Goal: Task Accomplishment & Management: Use online tool/utility

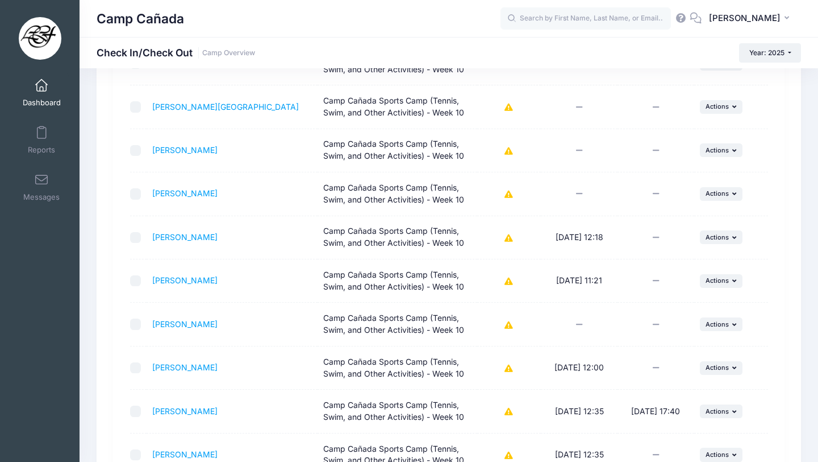
scroll to position [191, 0]
click at [818, 127] on div "Previous Next Step 2 : Check In/Check Out 1 Select Sessions 2 Check In/Check Ou…" at bounding box center [449, 232] width 739 height 676
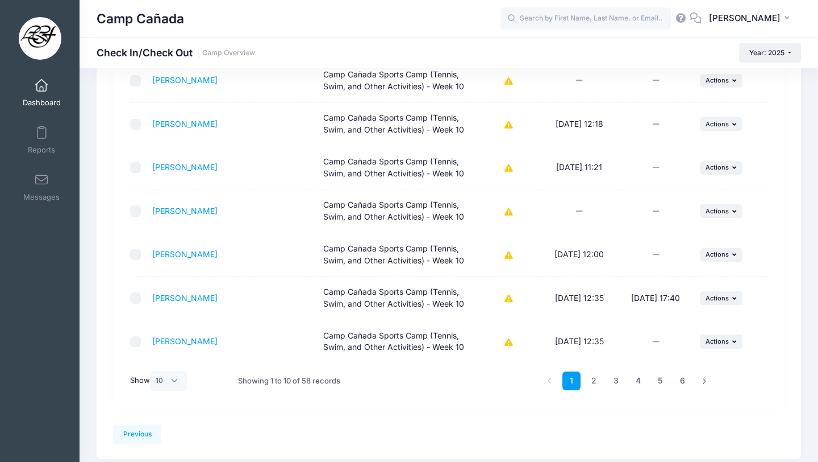
scroll to position [305, 0]
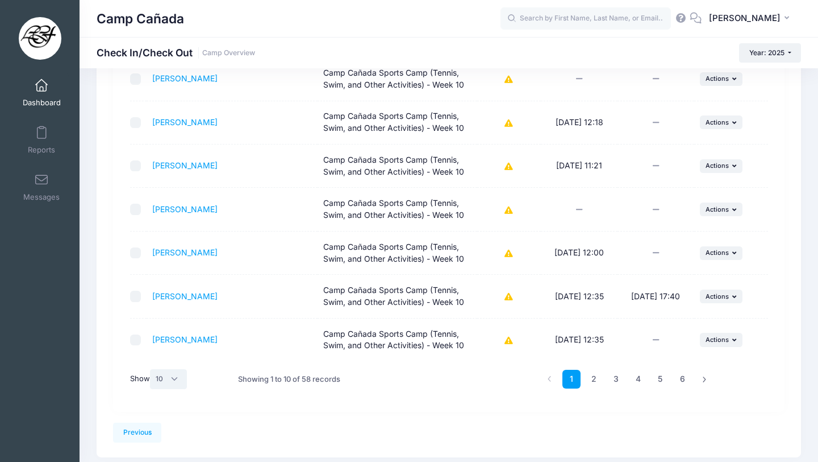
click at [173, 377] on select "All 10 25 50" at bounding box center [169, 378] width 38 height 19
select select "-1"
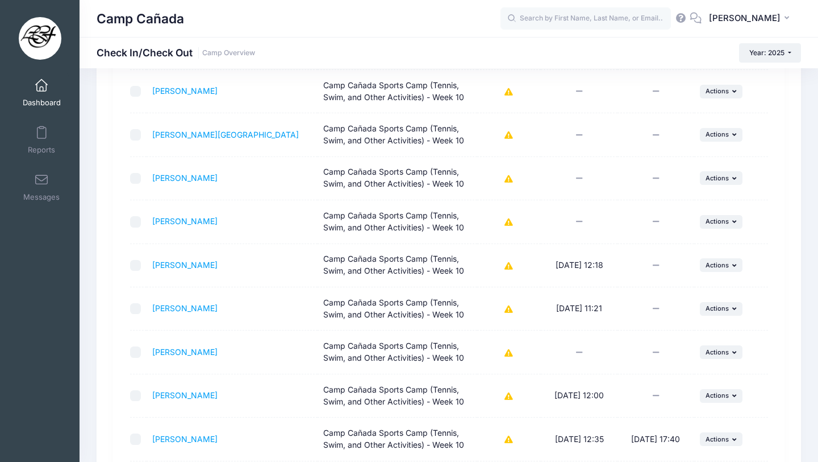
scroll to position [0, 0]
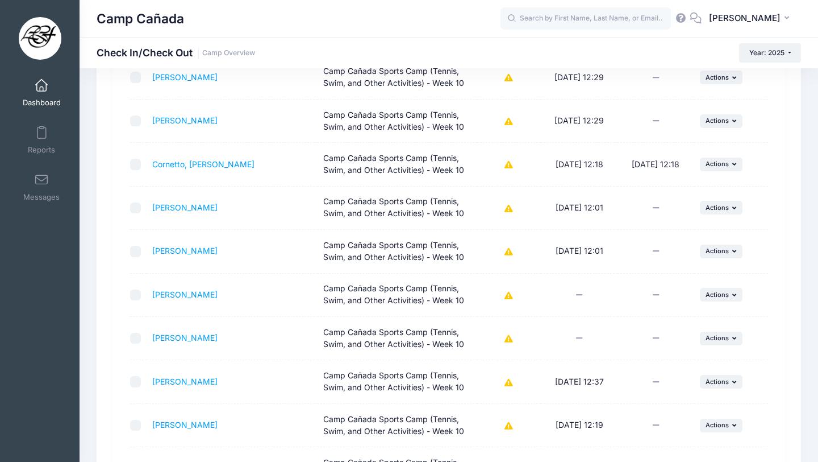
drag, startPoint x: 818, startPoint y: 110, endPoint x: 814, endPoint y: 194, distance: 84.8
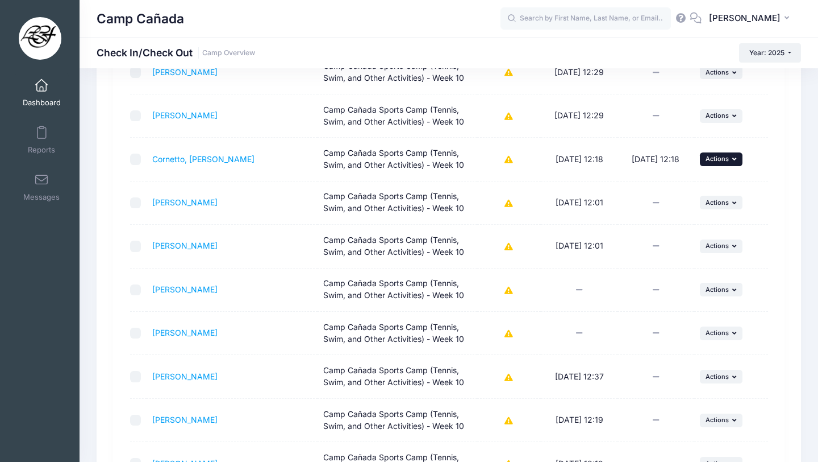
click at [715, 164] on button "... Actions" at bounding box center [721, 159] width 43 height 14
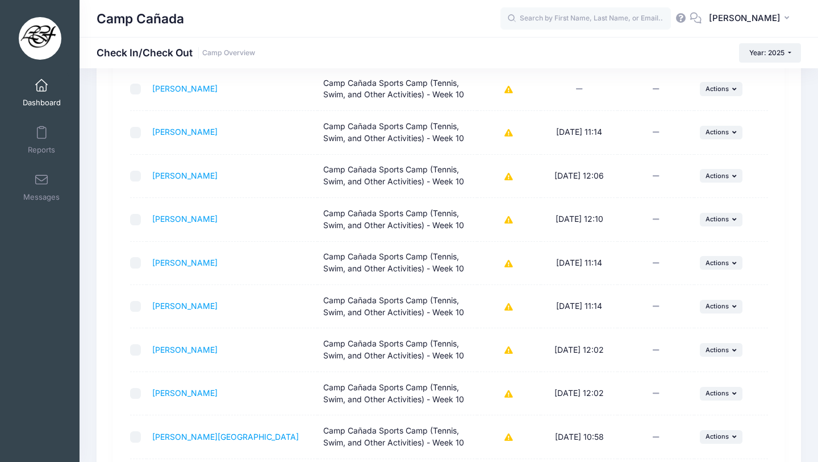
scroll to position [1265, 0]
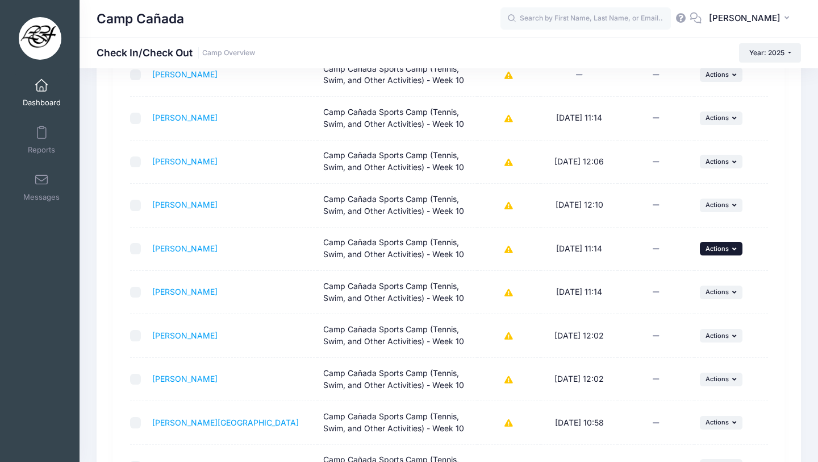
click at [713, 245] on span "Actions" at bounding box center [717, 248] width 23 height 8
click at [674, 275] on link "Check Out" at bounding box center [686, 274] width 103 height 22
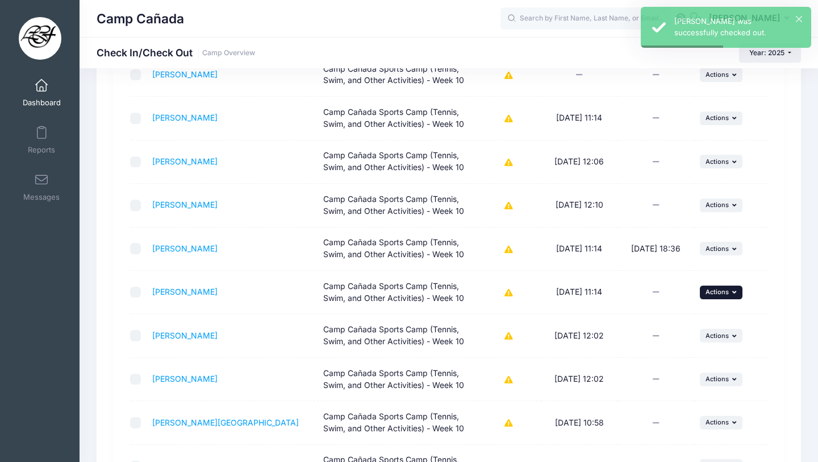
click at [712, 294] on span "Actions" at bounding box center [717, 292] width 23 height 8
click at [664, 318] on link "Check Out" at bounding box center [686, 317] width 103 height 22
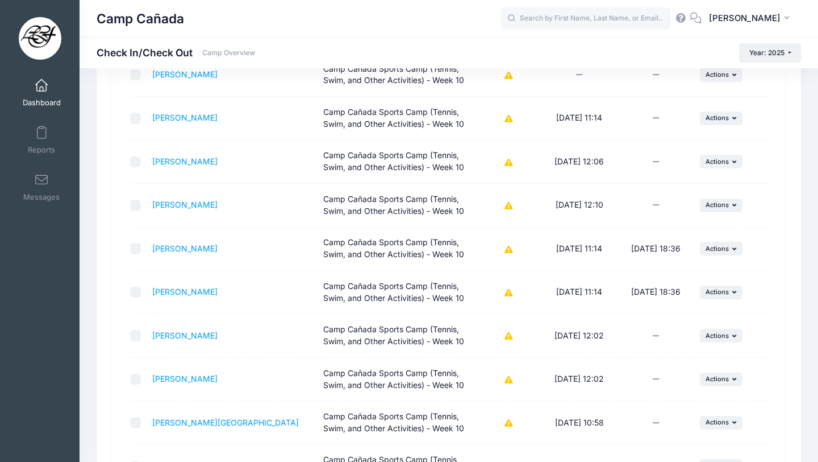
drag, startPoint x: 814, startPoint y: 255, endPoint x: 813, endPoint y: 250, distance: 5.7
click at [813, 253] on div "Previous Next Step 2 : Check In/Check Out 1 Select Sessions 2 Check In/Check Ou…" at bounding box center [449, 202] width 739 height 2762
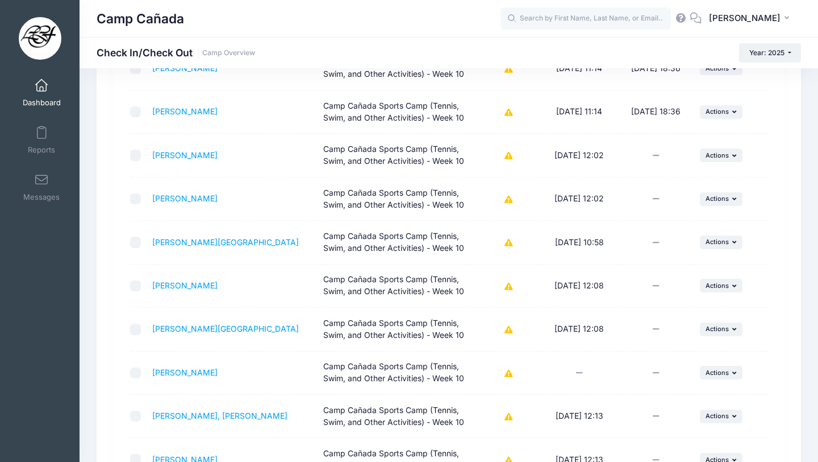
scroll to position [1446, 0]
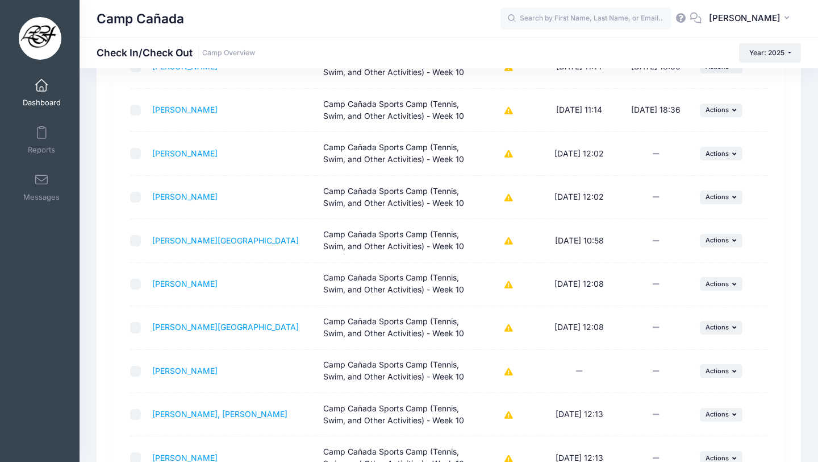
click at [791, 173] on div "Previous Next Step 2 : Check In/Check Out 1 Select Sessions 2 Check In/Check Ou…" at bounding box center [449, 20] width 705 height 2762
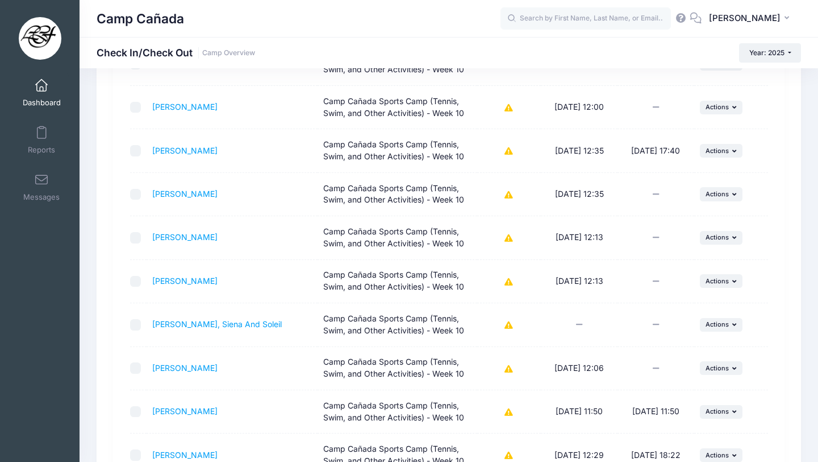
scroll to position [427, 0]
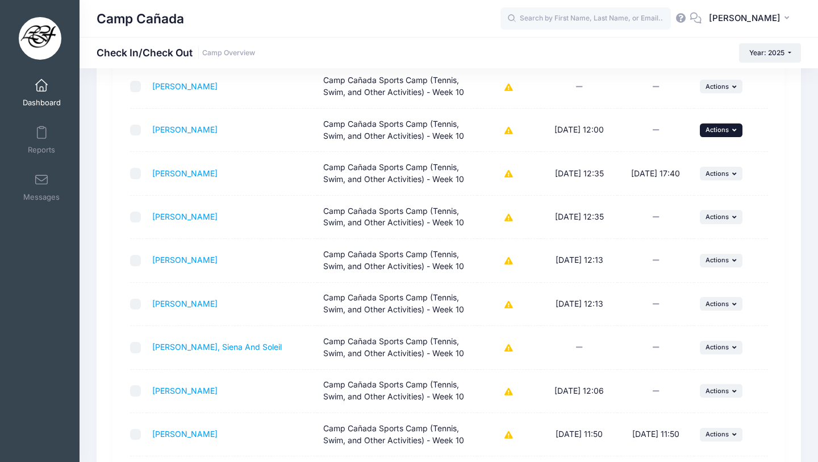
click at [716, 128] on span "Actions" at bounding box center [717, 130] width 23 height 8
click at [673, 161] on link "Check Out" at bounding box center [686, 155] width 103 height 22
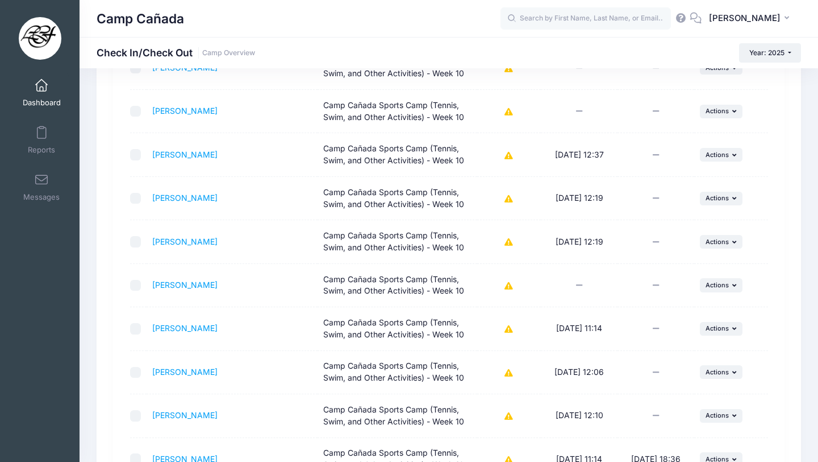
scroll to position [1087, 0]
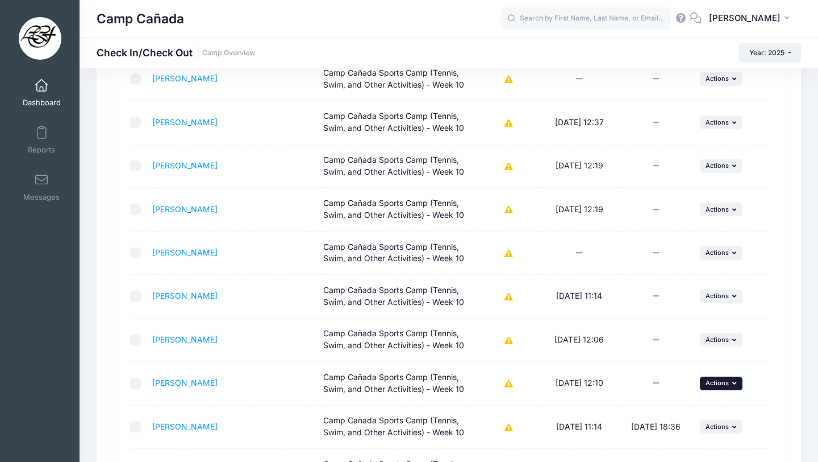
click at [719, 387] on button "... Actions" at bounding box center [721, 383] width 43 height 14
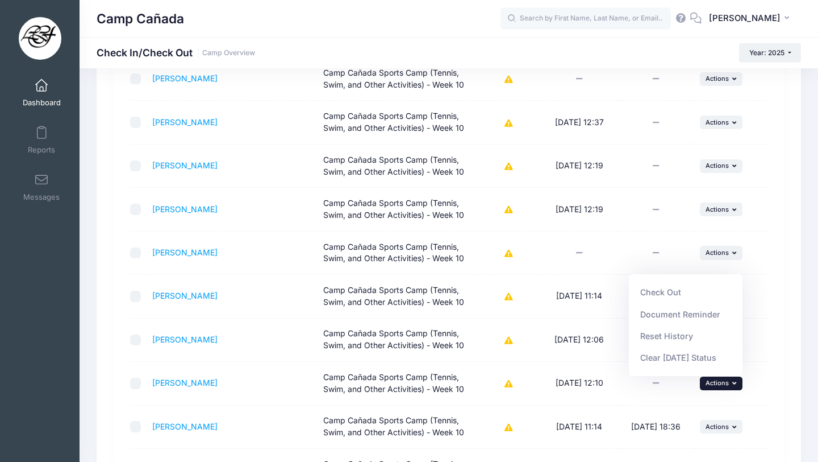
click at [792, 351] on div "Previous Next Step 2 : Check In/Check Out 1 Select Sessions 2 Check In/Check Ou…" at bounding box center [449, 380] width 705 height 2762
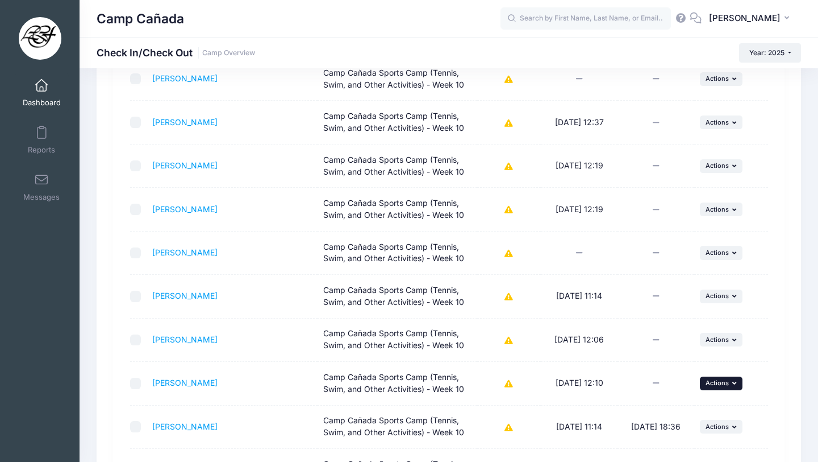
click at [725, 384] on span "Actions" at bounding box center [717, 383] width 23 height 8
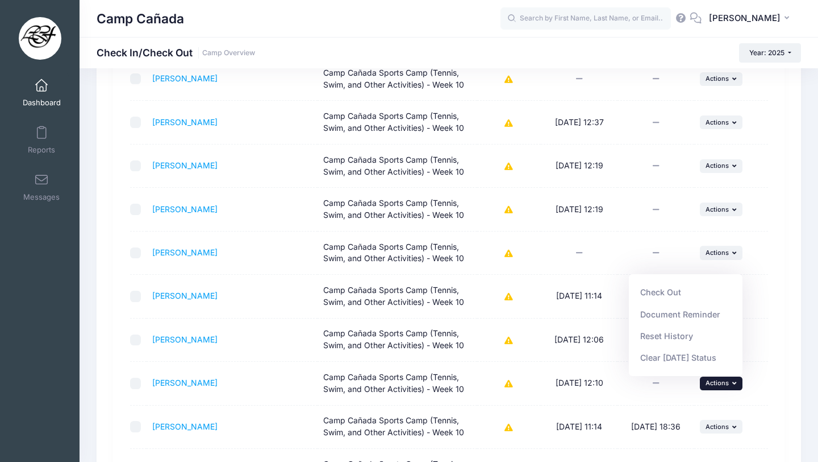
click at [683, 288] on link "Check Out" at bounding box center [686, 292] width 103 height 22
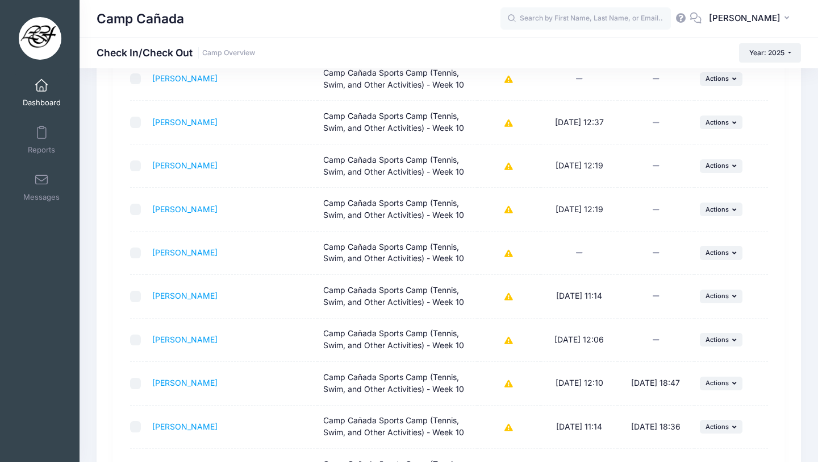
click at [818, 232] on div "Previous Next Step 2 : Check In/Check Out 1 Select Sessions 2 Check In/Check Ou…" at bounding box center [449, 380] width 739 height 2762
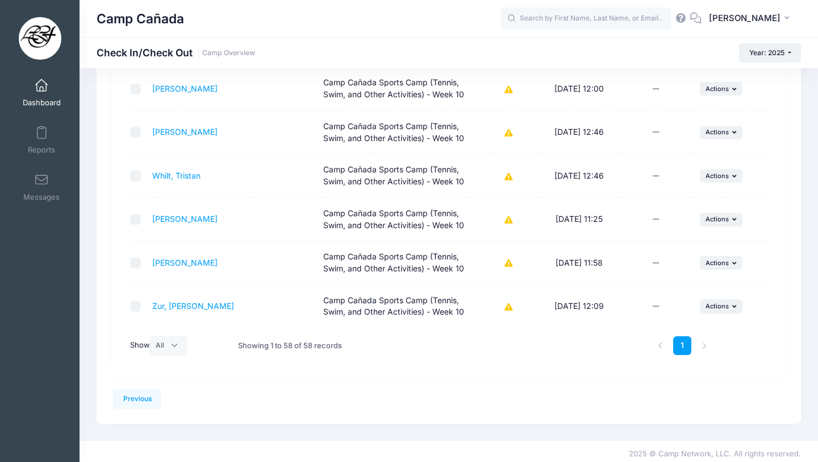
scroll to position [2428, 0]
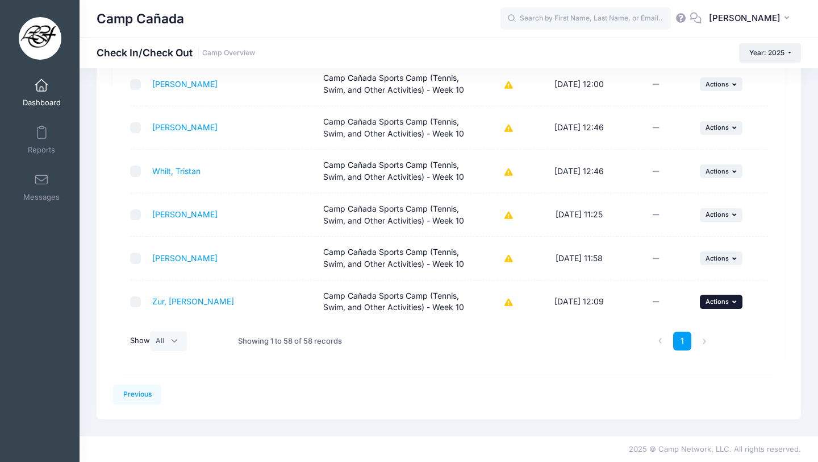
click at [712, 299] on span "Actions" at bounding box center [717, 301] width 23 height 8
click at [667, 325] on link "Check Out" at bounding box center [686, 326] width 103 height 22
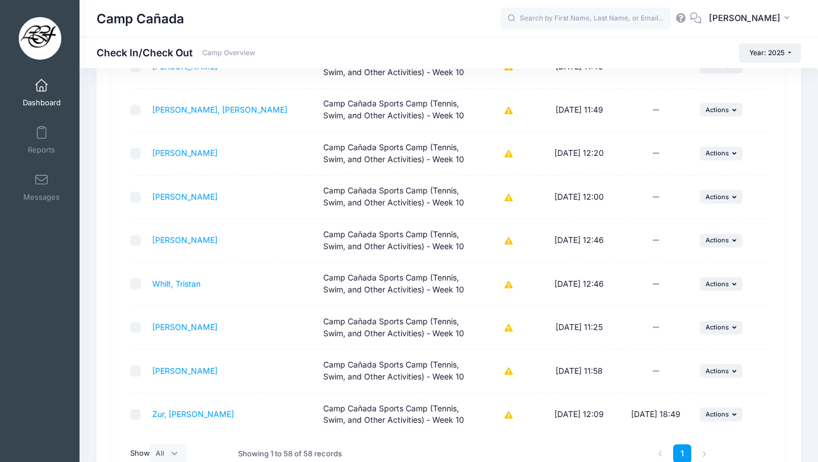
scroll to position [2314, 0]
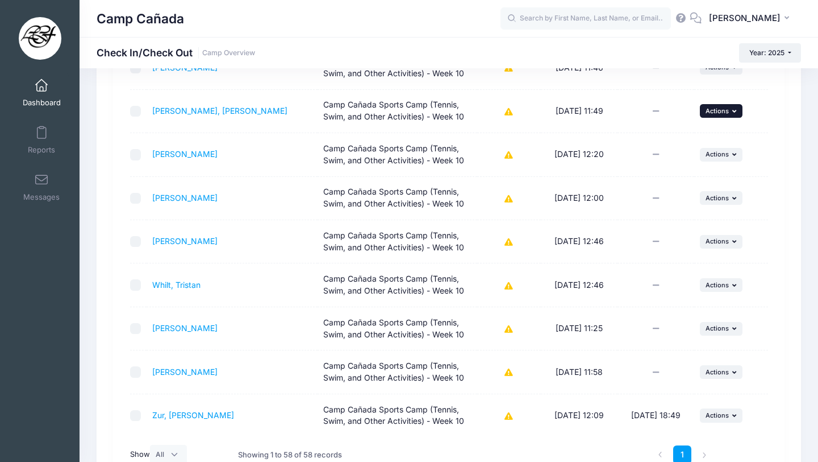
click at [722, 110] on span "Actions" at bounding box center [717, 111] width 23 height 8
click at [679, 140] on link "Check Out" at bounding box center [686, 136] width 103 height 22
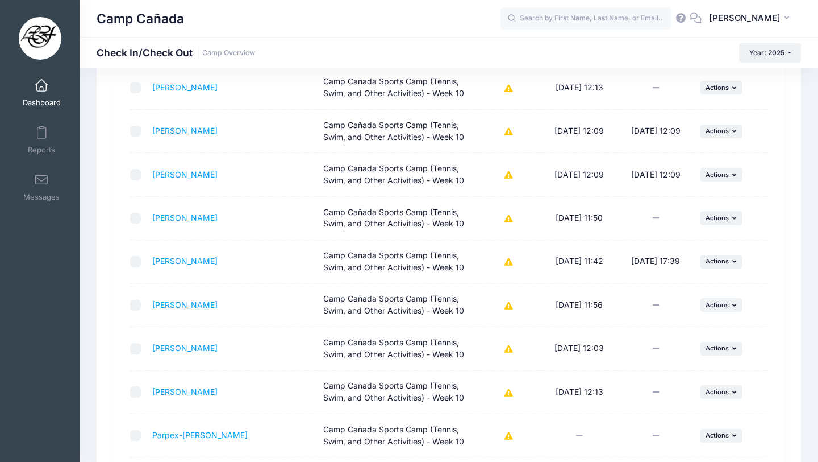
scroll to position [1814, 0]
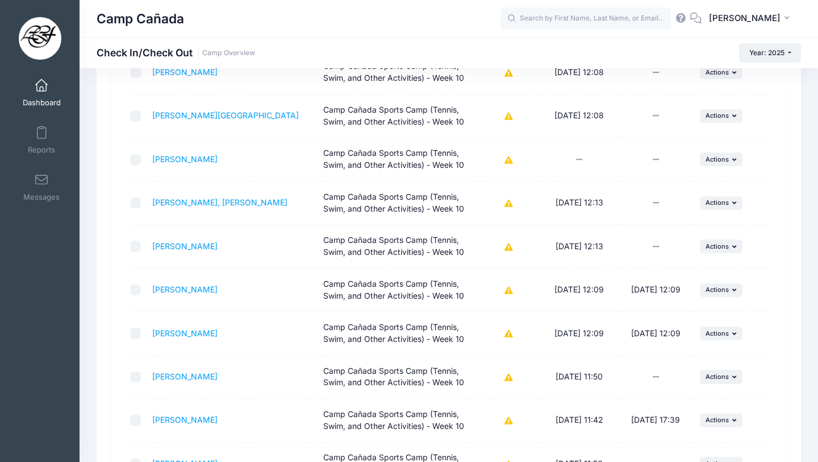
scroll to position [1655, 0]
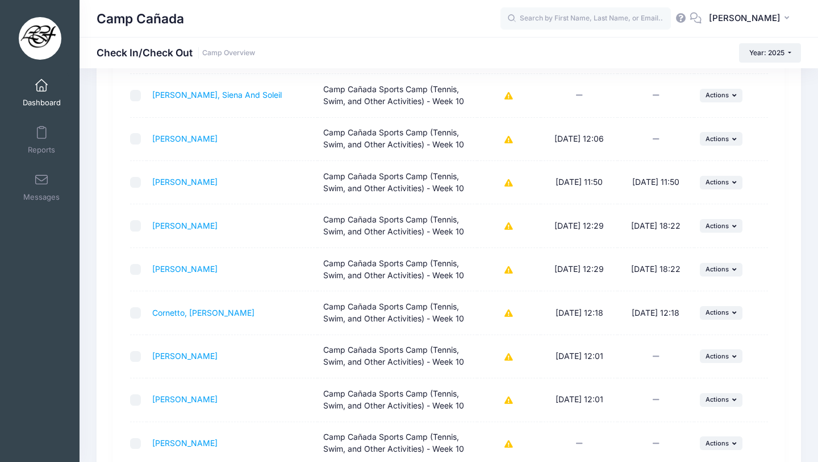
scroll to position [677, 0]
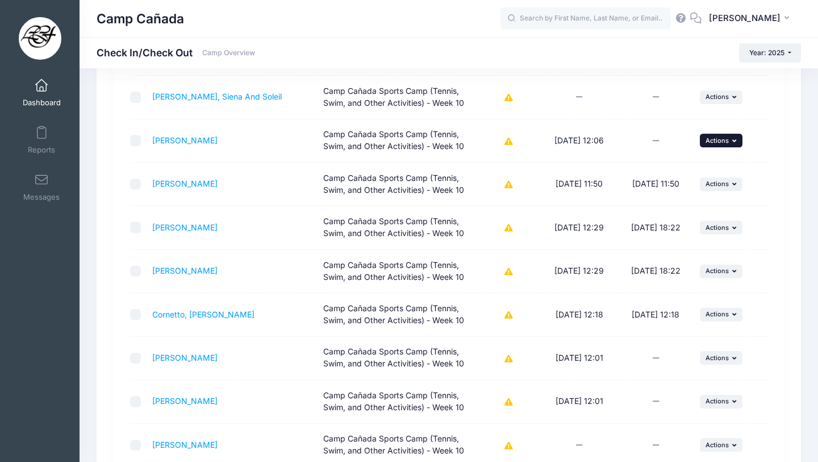
click at [717, 144] on button "... Actions" at bounding box center [721, 141] width 43 height 14
click at [675, 166] on link "Check Out" at bounding box center [686, 166] width 103 height 22
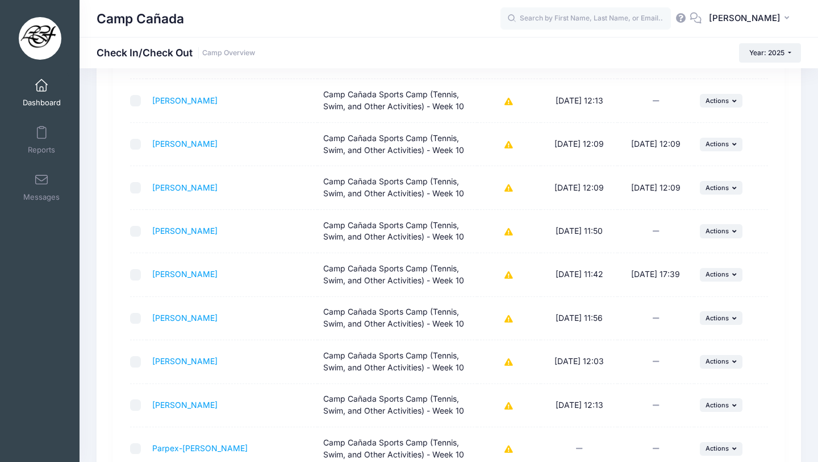
scroll to position [1800, 0]
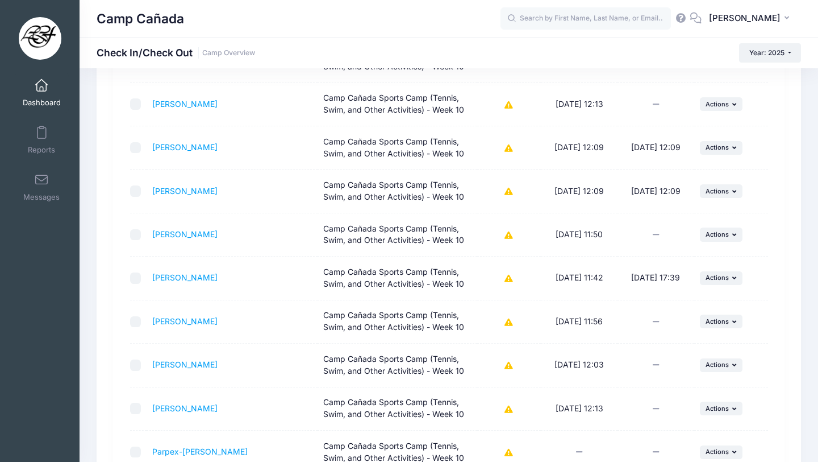
drag, startPoint x: 818, startPoint y: 385, endPoint x: 818, endPoint y: 334, distance: 51.2
drag, startPoint x: 818, startPoint y: 286, endPoint x: 780, endPoint y: 277, distance: 38.7
click at [716, 152] on button "... Actions" at bounding box center [721, 148] width 43 height 14
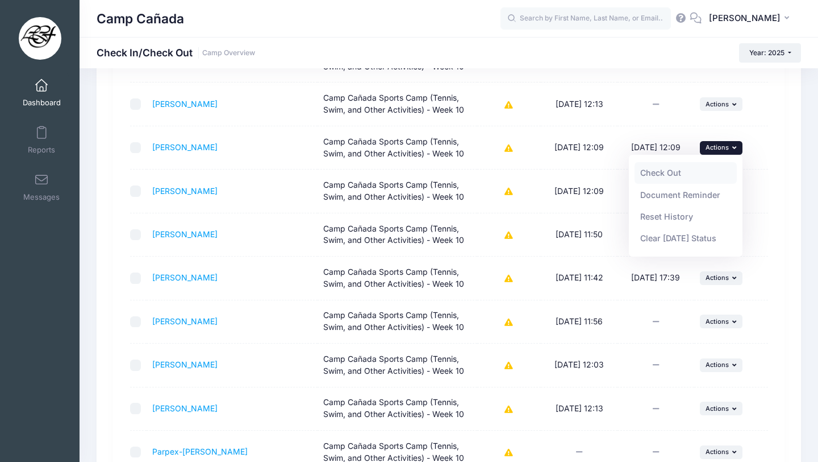
click at [689, 169] on link "Check Out" at bounding box center [686, 173] width 103 height 22
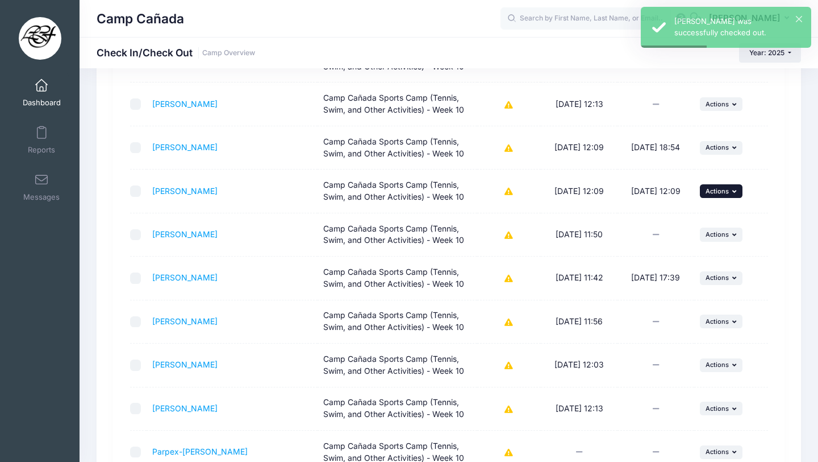
click at [712, 189] on span "Actions" at bounding box center [717, 191] width 23 height 8
click at [689, 214] on link "Check Out" at bounding box center [686, 216] width 103 height 22
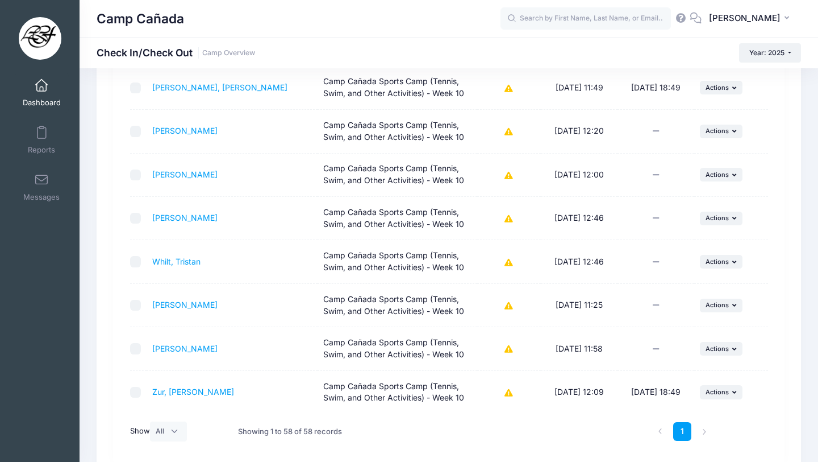
scroll to position [2346, 0]
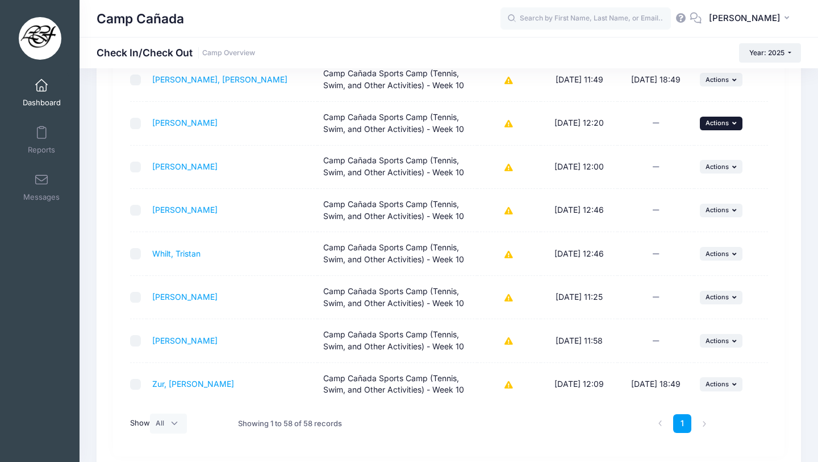
click at [725, 121] on span "Actions" at bounding box center [717, 123] width 23 height 8
click at [702, 144] on link "Check Out" at bounding box center [686, 149] width 103 height 22
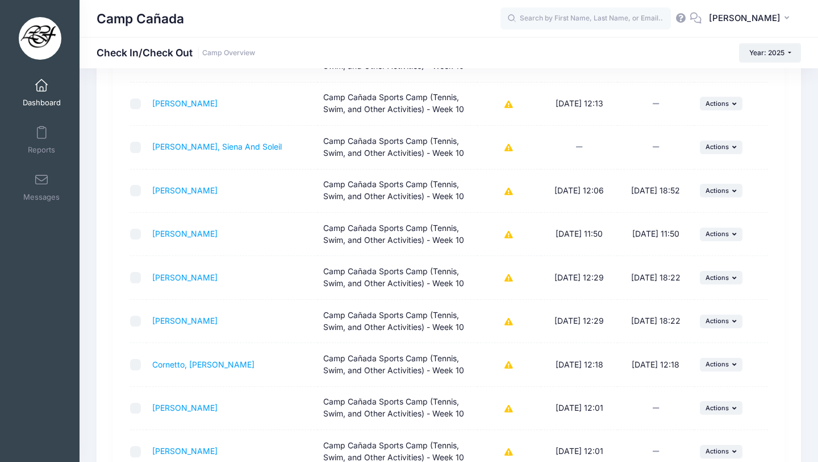
scroll to position [0, 0]
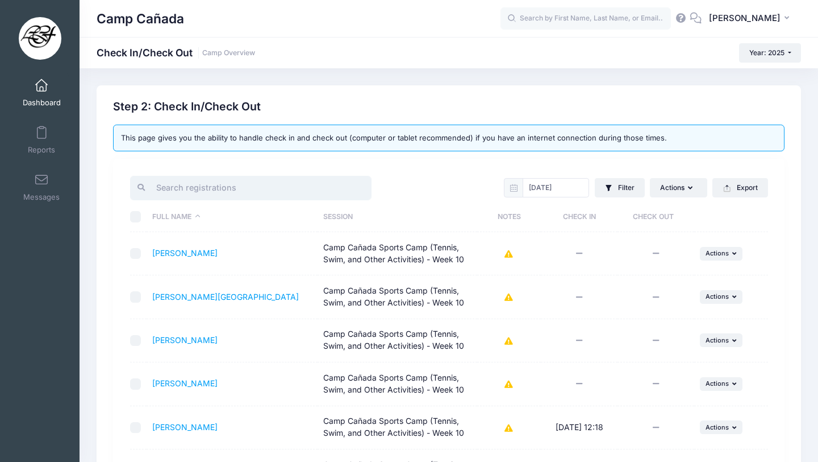
click at [241, 188] on input "search" at bounding box center [251, 188] width 242 height 24
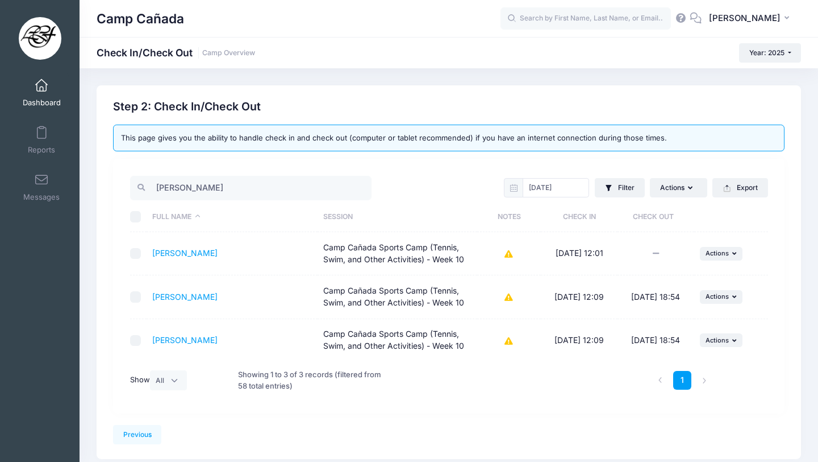
click at [652, 250] on icon at bounding box center [655, 253] width 9 height 7
click at [180, 184] on input "[PERSON_NAME]" at bounding box center [251, 188] width 242 height 24
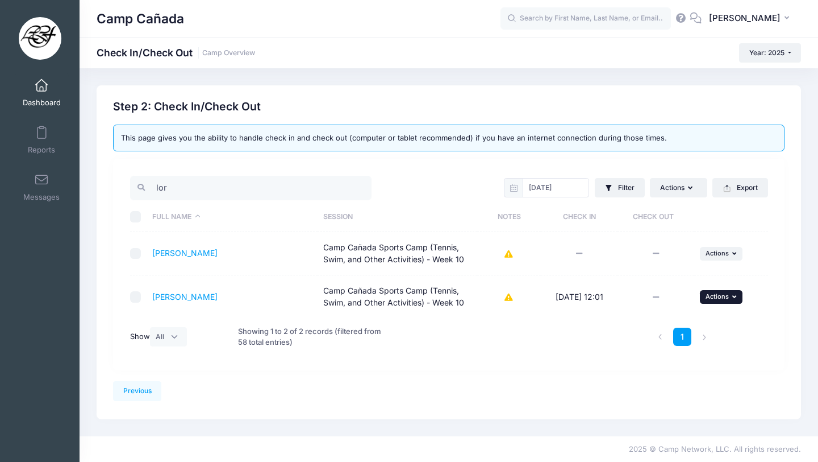
click at [712, 299] on span "Actions" at bounding box center [717, 296] width 23 height 8
click at [675, 321] on link "Check Out" at bounding box center [686, 322] width 103 height 22
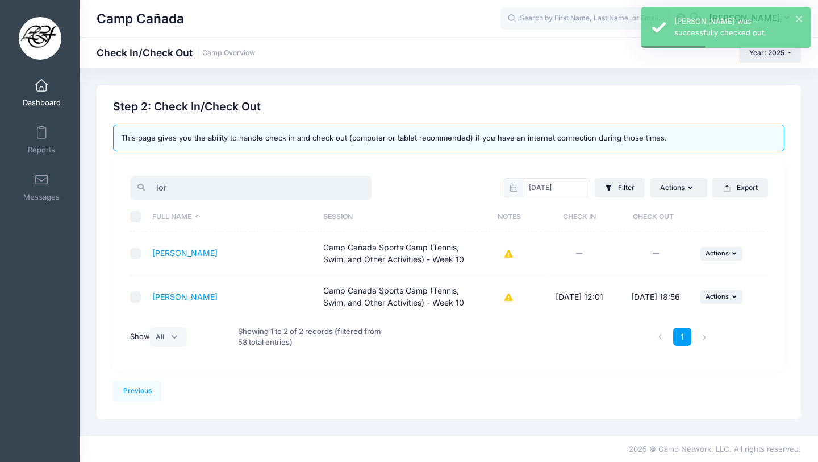
click at [189, 182] on input "lor" at bounding box center [251, 188] width 242 height 24
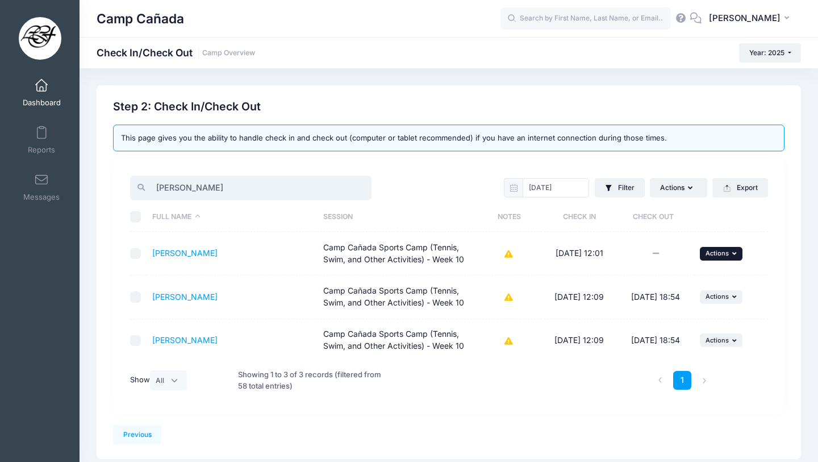
type input "[PERSON_NAME]"
click at [717, 252] on span "Actions" at bounding box center [717, 253] width 23 height 8
click at [672, 276] on link "Check Out" at bounding box center [686, 279] width 103 height 22
click at [203, 188] on input "[PERSON_NAME]" at bounding box center [251, 188] width 242 height 24
click at [203, 189] on input "[PERSON_NAME]" at bounding box center [251, 188] width 242 height 24
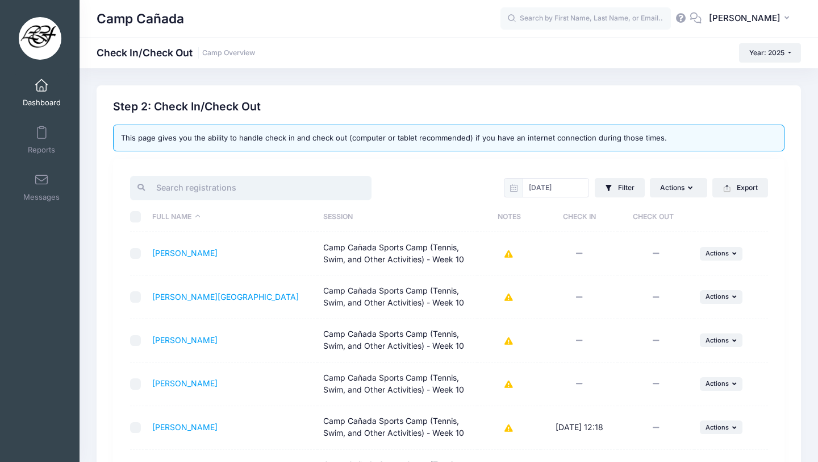
click at [215, 182] on input "search" at bounding box center [251, 188] width 242 height 24
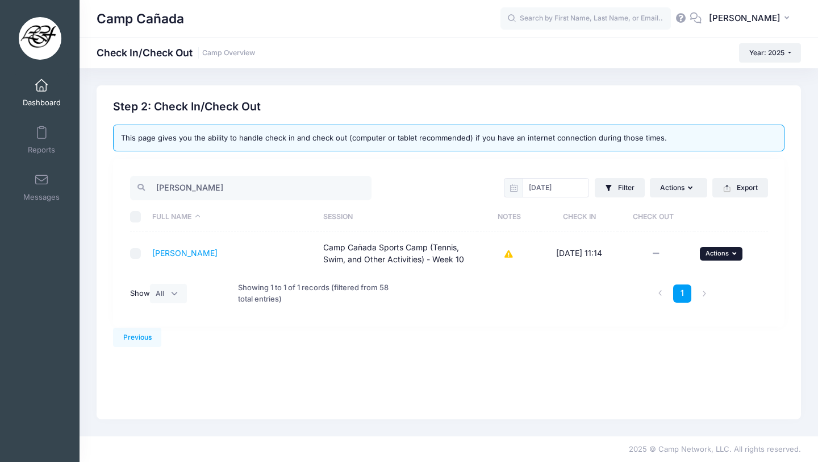
click at [733, 251] on icon "button" at bounding box center [736, 253] width 7 height 6
click at [714, 280] on link "Check Out" at bounding box center [686, 279] width 103 height 22
click at [178, 197] on input "[PERSON_NAME]" at bounding box center [251, 188] width 242 height 24
click at [178, 196] on input "[PERSON_NAME]" at bounding box center [251, 188] width 242 height 24
click at [184, 198] on input "[PERSON_NAME]" at bounding box center [251, 188] width 242 height 24
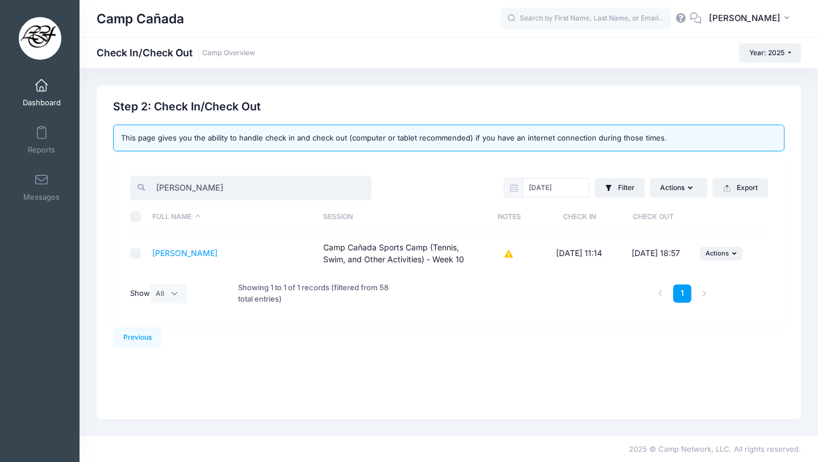
click at [184, 199] on input "[PERSON_NAME]" at bounding box center [251, 188] width 242 height 24
click at [712, 254] on span "Actions" at bounding box center [717, 253] width 23 height 8
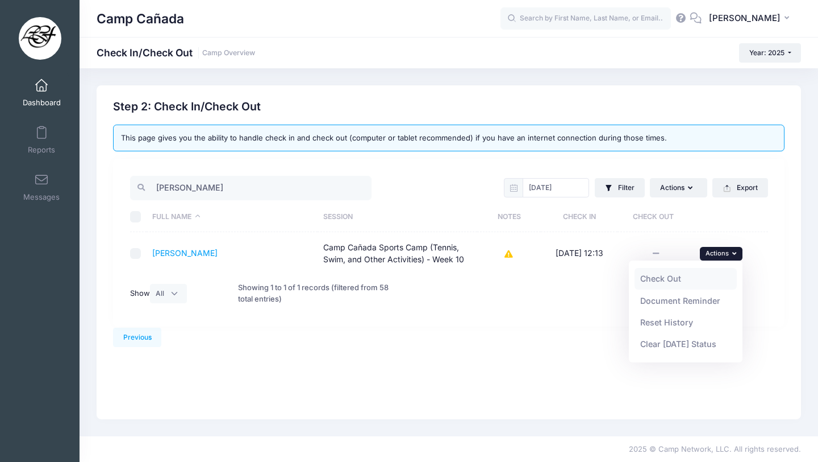
click at [700, 277] on link "Check Out" at bounding box center [686, 279] width 103 height 22
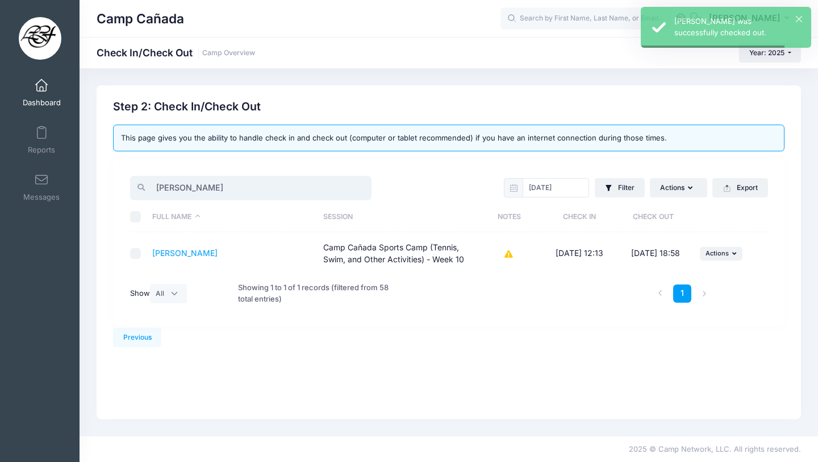
click at [199, 194] on input "[PERSON_NAME]" at bounding box center [251, 188] width 242 height 24
type input "gem"
click at [739, 249] on button "... Actions" at bounding box center [721, 254] width 43 height 14
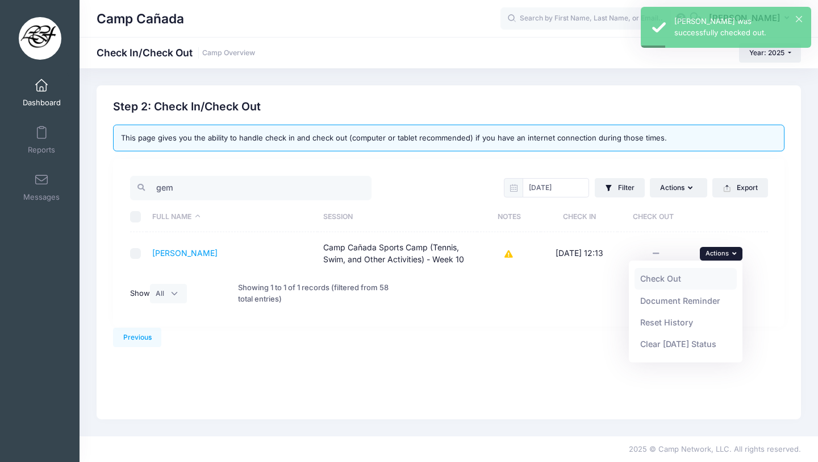
click at [688, 275] on link "Check Out" at bounding box center [686, 279] width 103 height 22
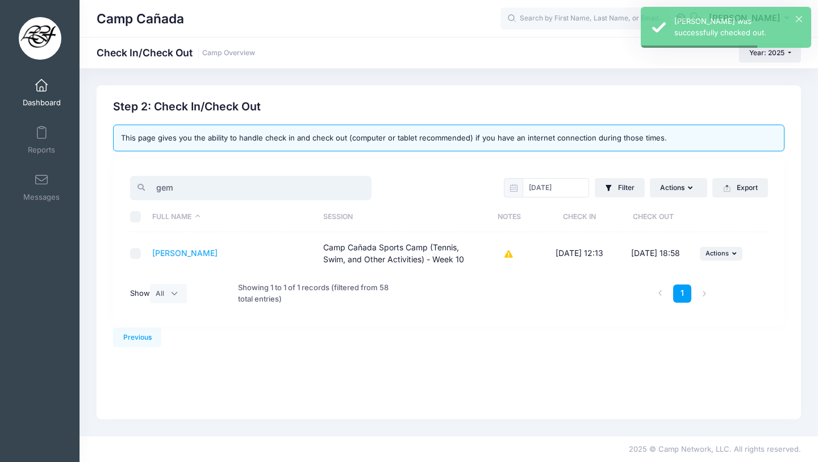
click at [183, 189] on input "gem" at bounding box center [251, 188] width 242 height 24
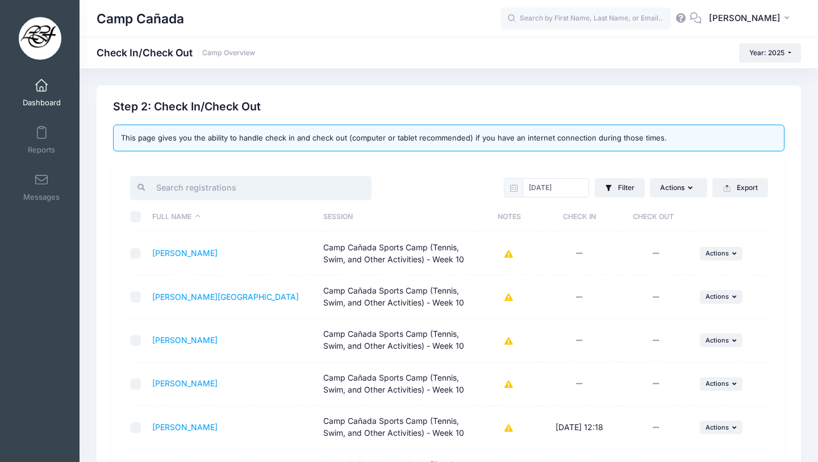
click at [216, 180] on input "search" at bounding box center [251, 188] width 242 height 24
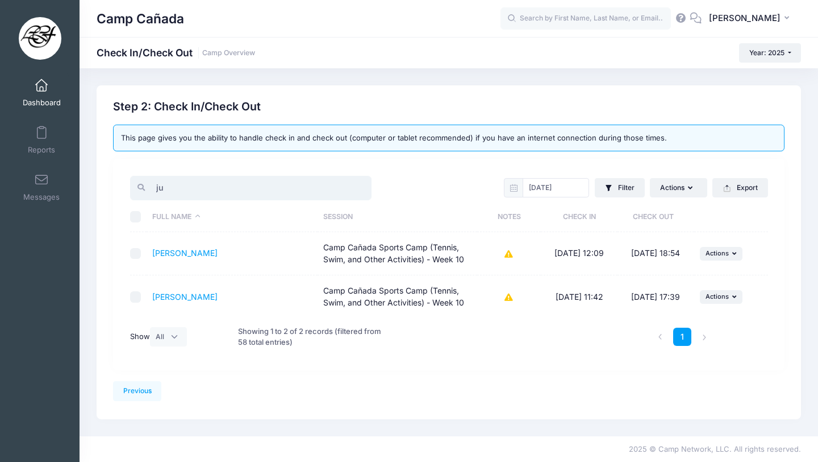
click at [178, 187] on input "ju" at bounding box center [251, 188] width 242 height 24
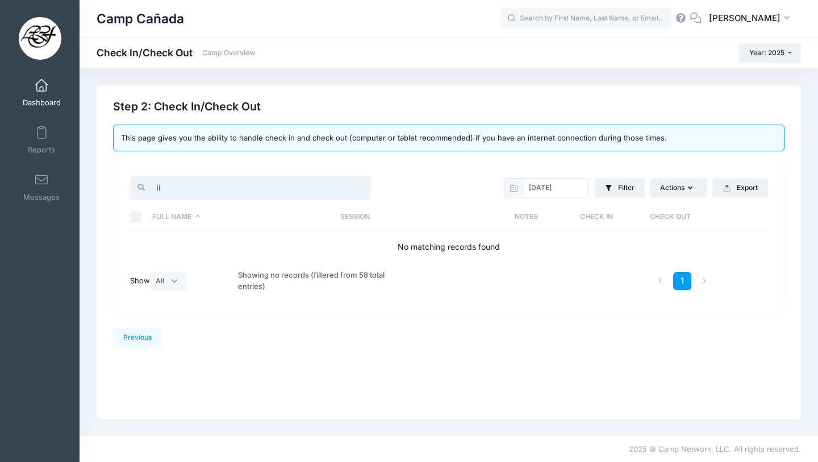
type input "l"
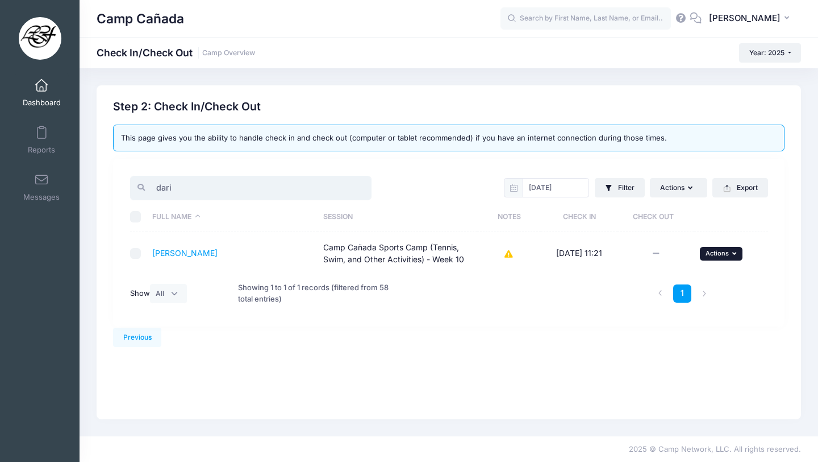
type input "dari"
click at [721, 256] on span "Actions" at bounding box center [717, 253] width 23 height 8
click at [684, 278] on link "Check Out" at bounding box center [686, 279] width 103 height 22
